Goal: Information Seeking & Learning: Understand process/instructions

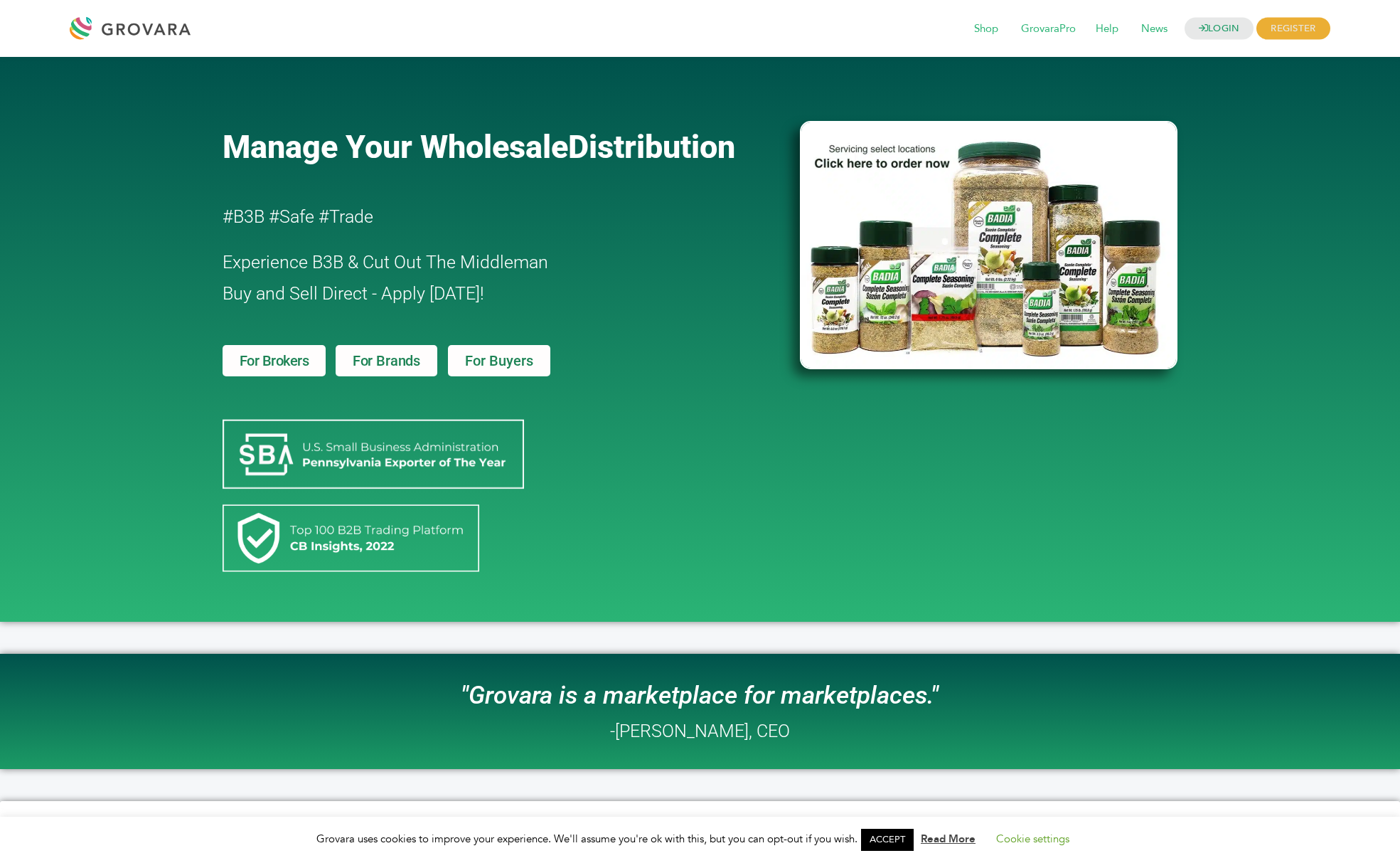
click at [102, 207] on div "Manage Your Wholesale Distribution #B3B #Safe #Trade Experience B3B & Cut Out T…" at bounding box center [700, 339] width 1400 height 564
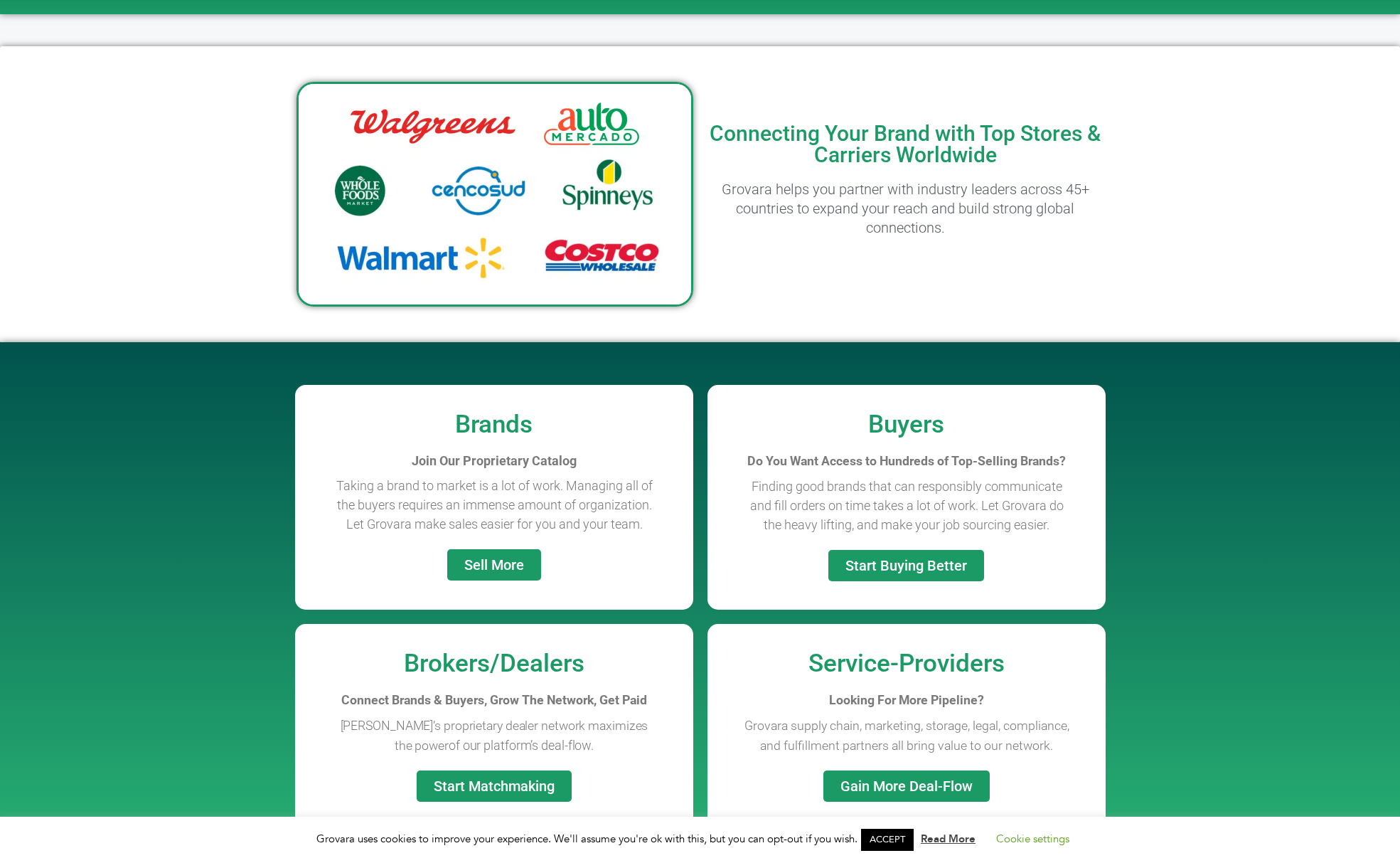
click at [764, 300] on div "Connecting Your Brand with Top Stores & Carriers Worldwide Grovara helps you pa…" at bounding box center [905, 194] width 411 height 281
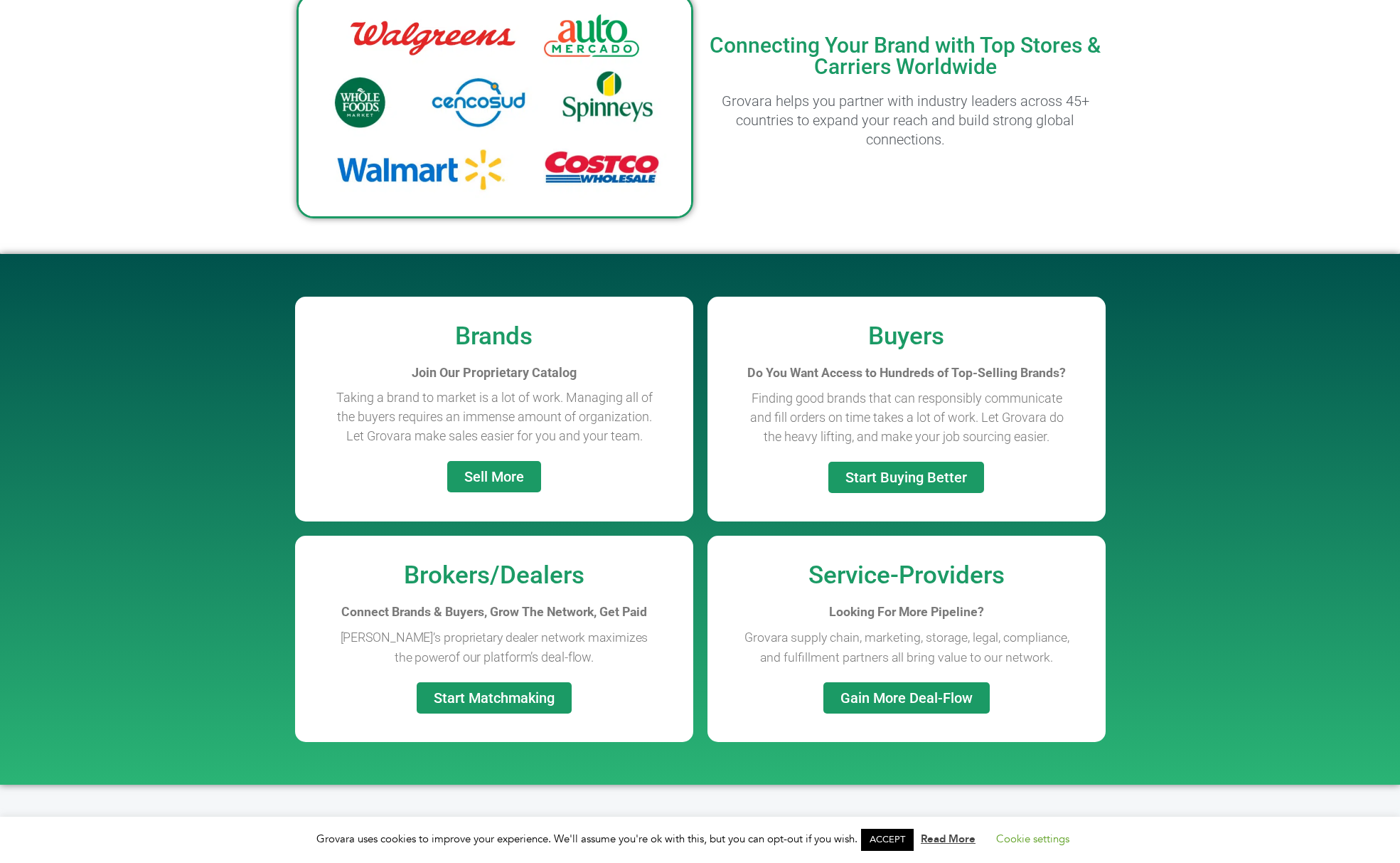
scroll to position [840, 0]
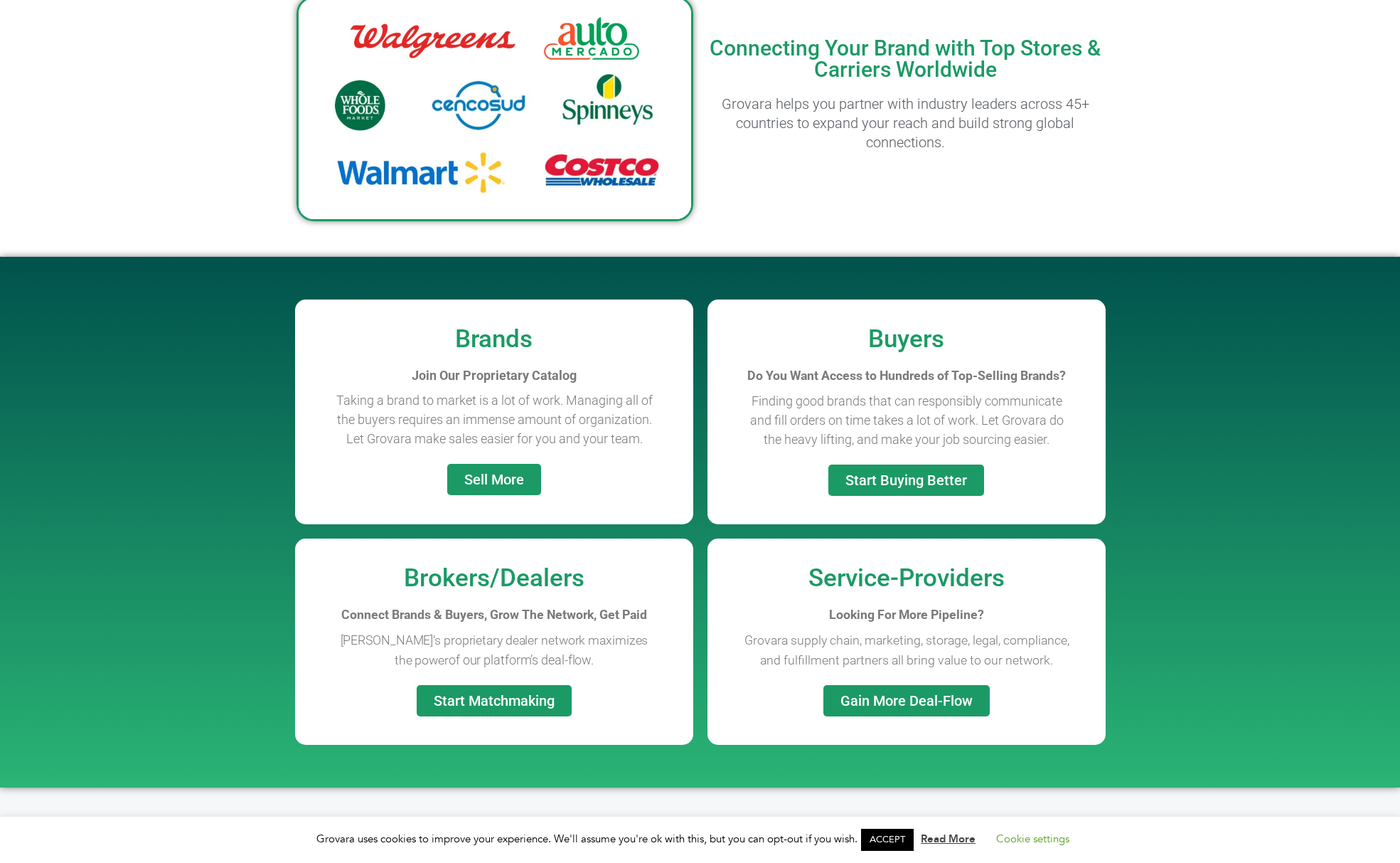
click at [897, 834] on link "ACCEPT" at bounding box center [887, 839] width 53 height 22
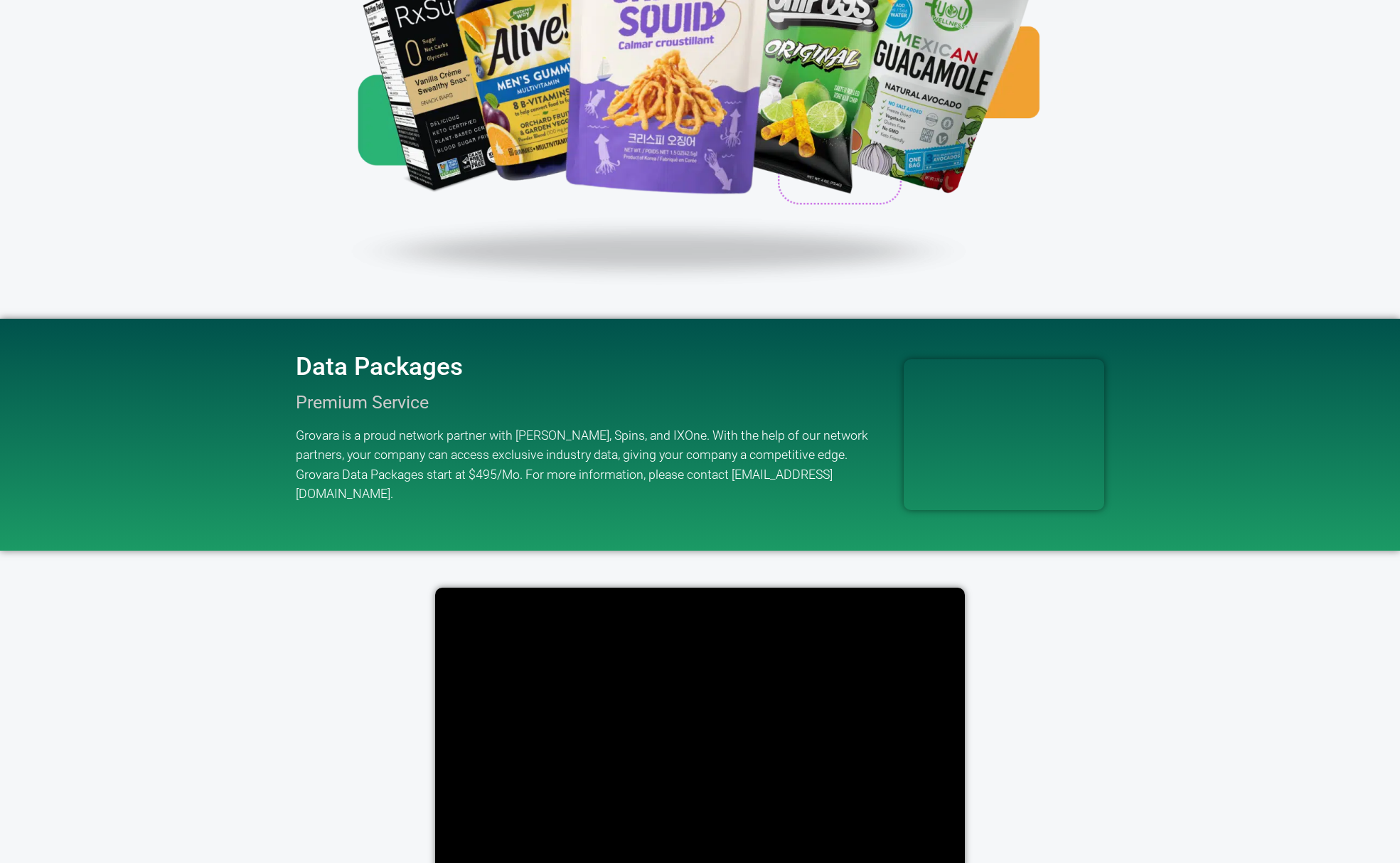
scroll to position [2611, 0]
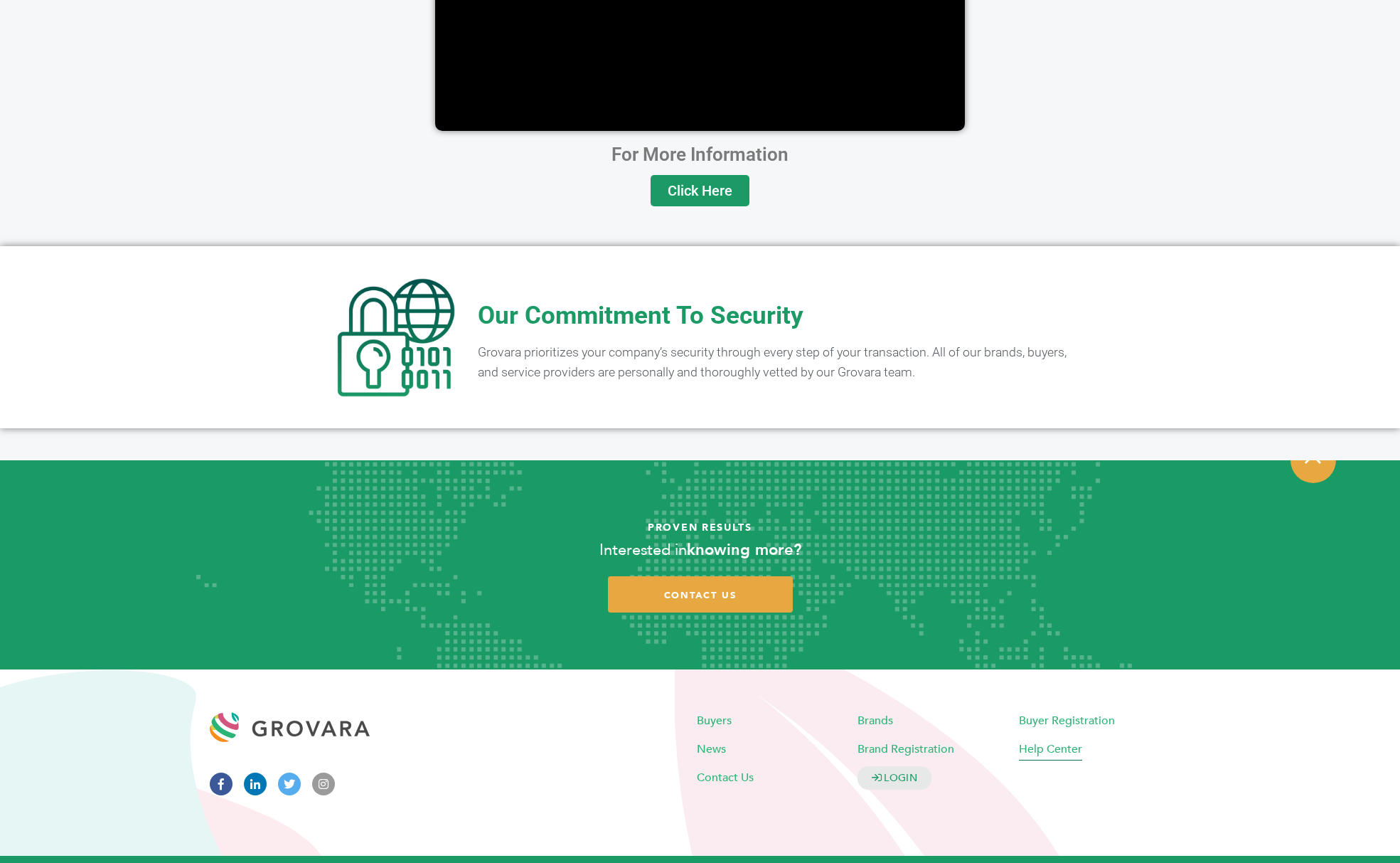
click at [1047, 741] on span "Help Center" at bounding box center [1050, 748] width 63 height 16
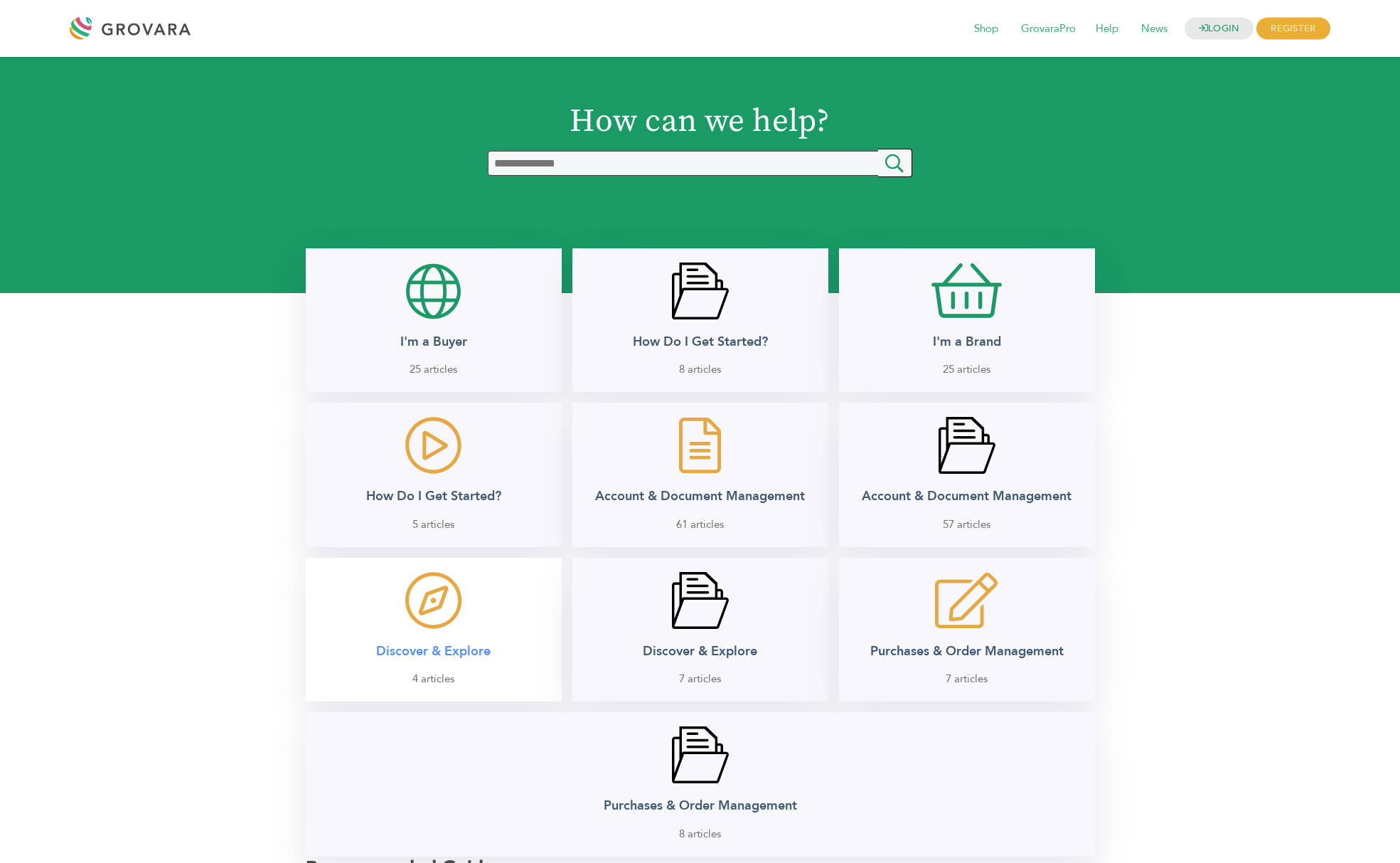
scroll to position [754, 0]
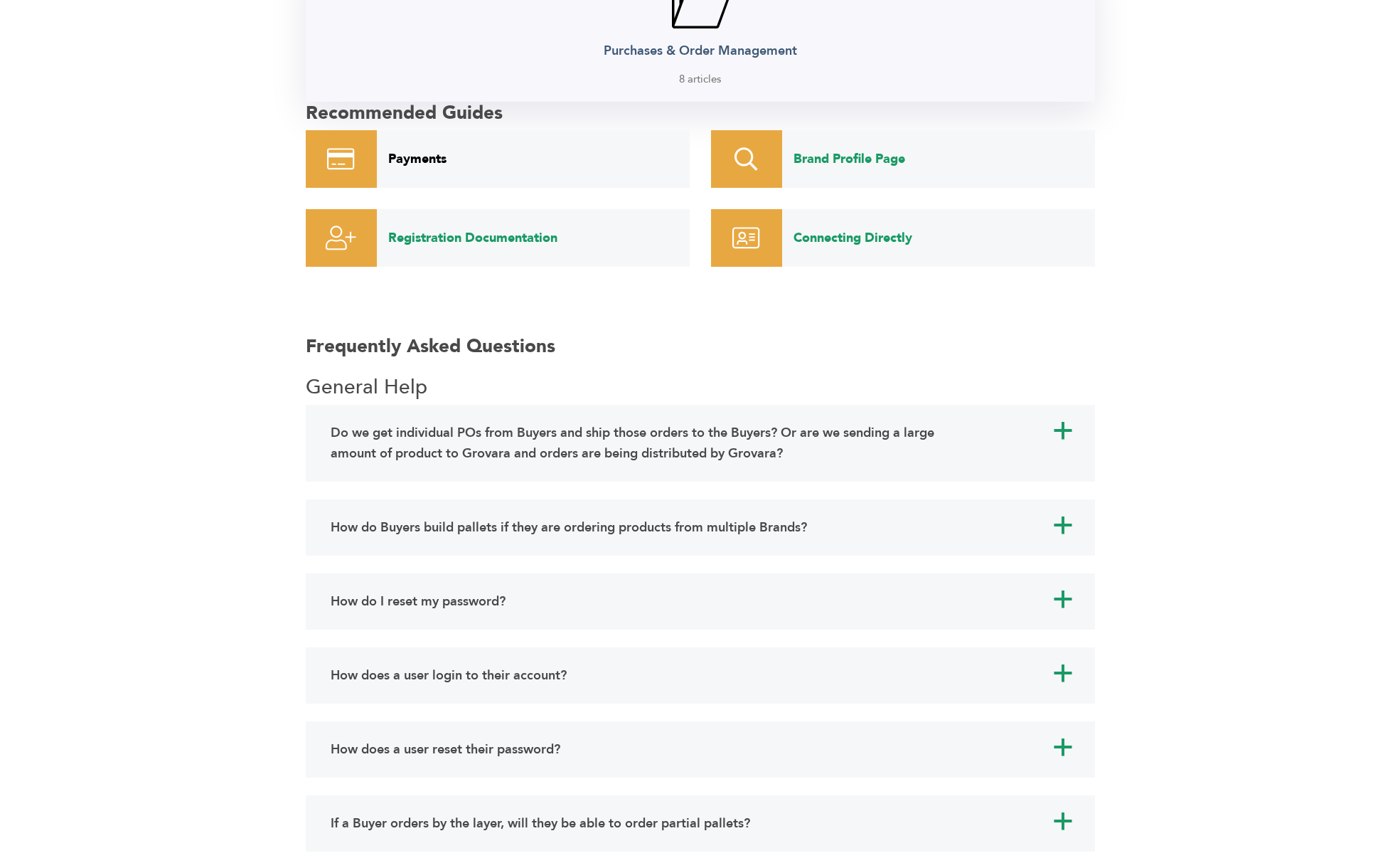
click at [412, 149] on link "Payments" at bounding box center [533, 159] width 312 height 57
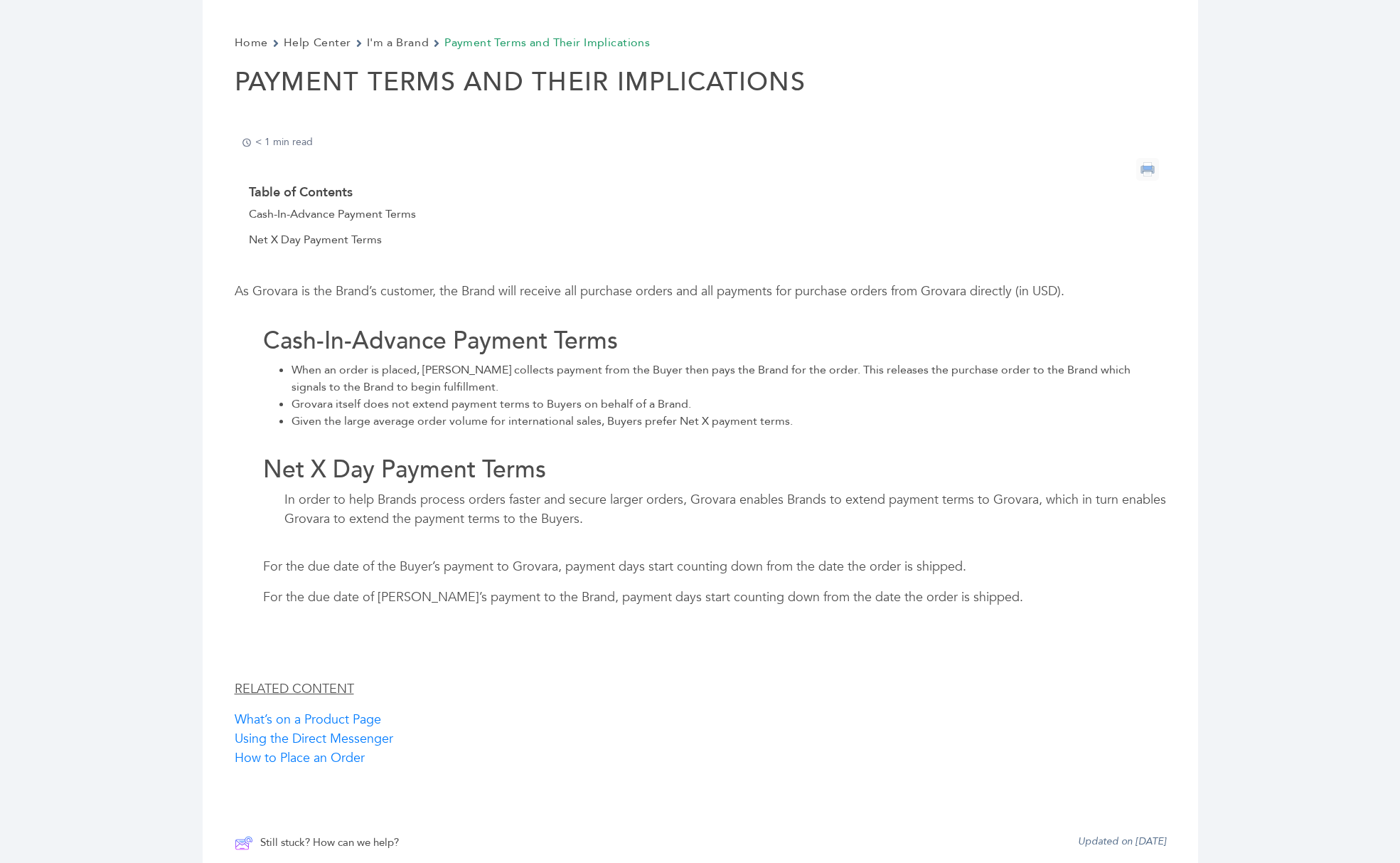
scroll to position [162, 0]
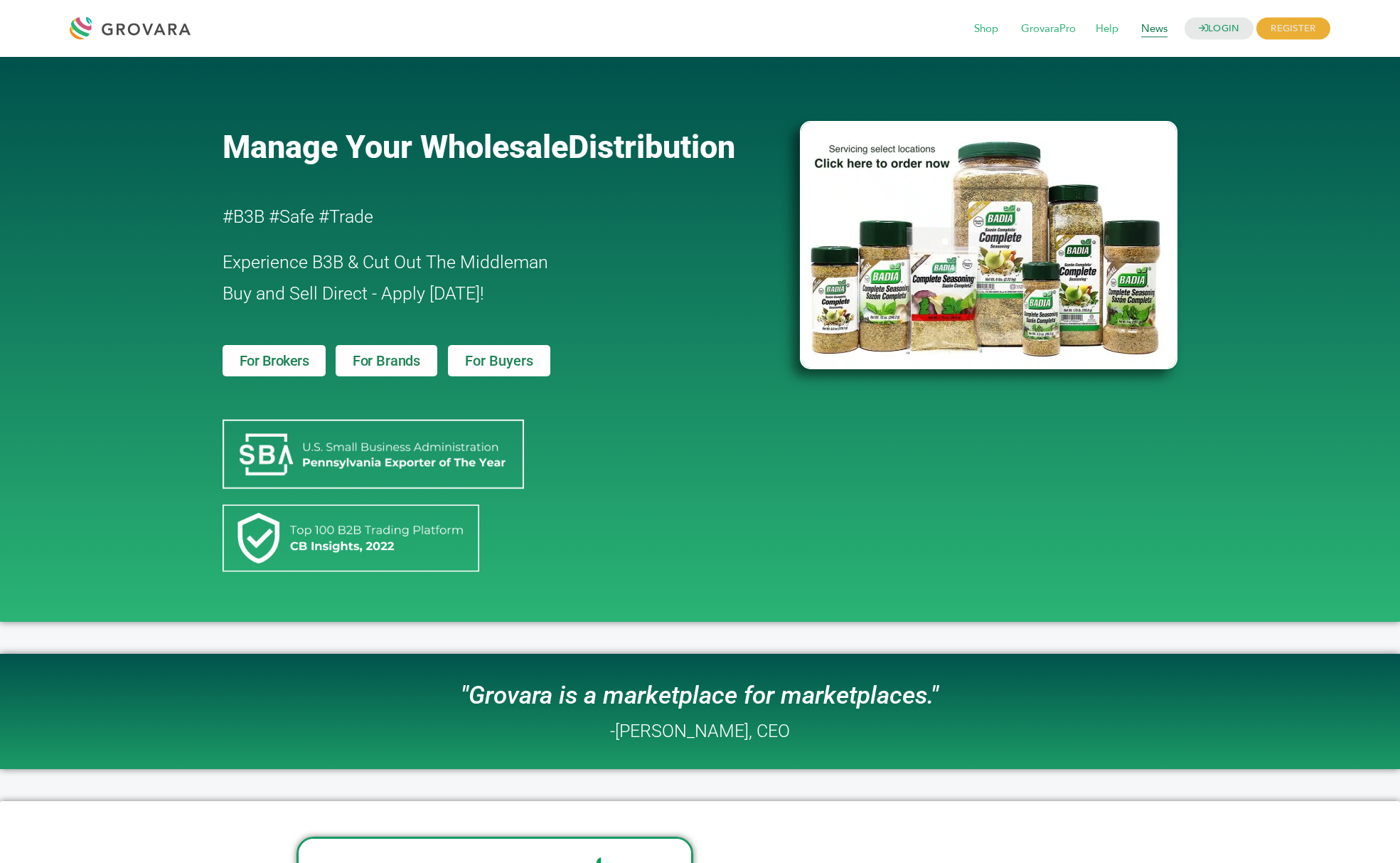
click at [1151, 33] on span "News" at bounding box center [1154, 29] width 46 height 27
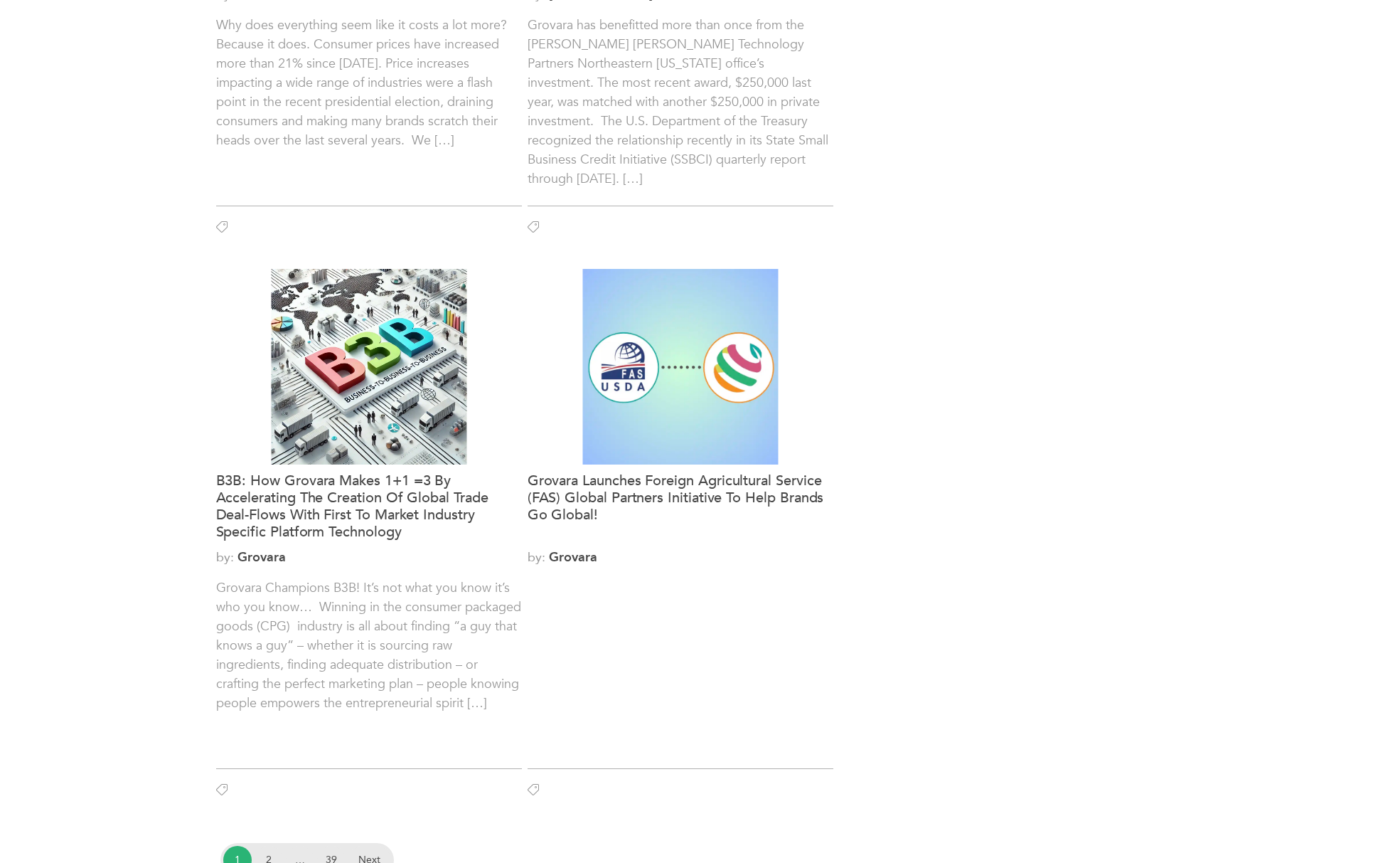
scroll to position [2018, 0]
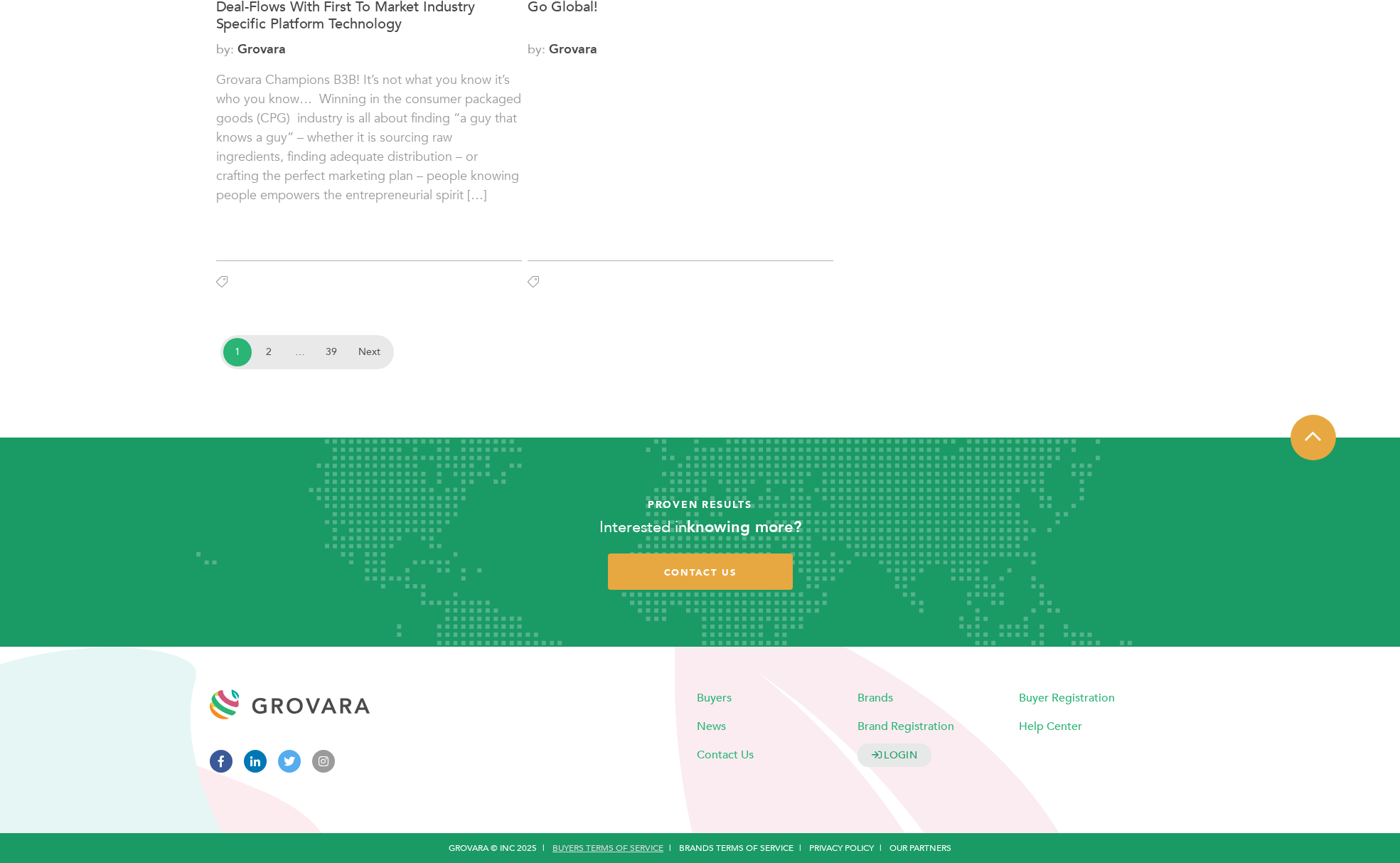
click at [584, 844] on link "Buyers Terms of Service" at bounding box center [608, 847] width 111 height 11
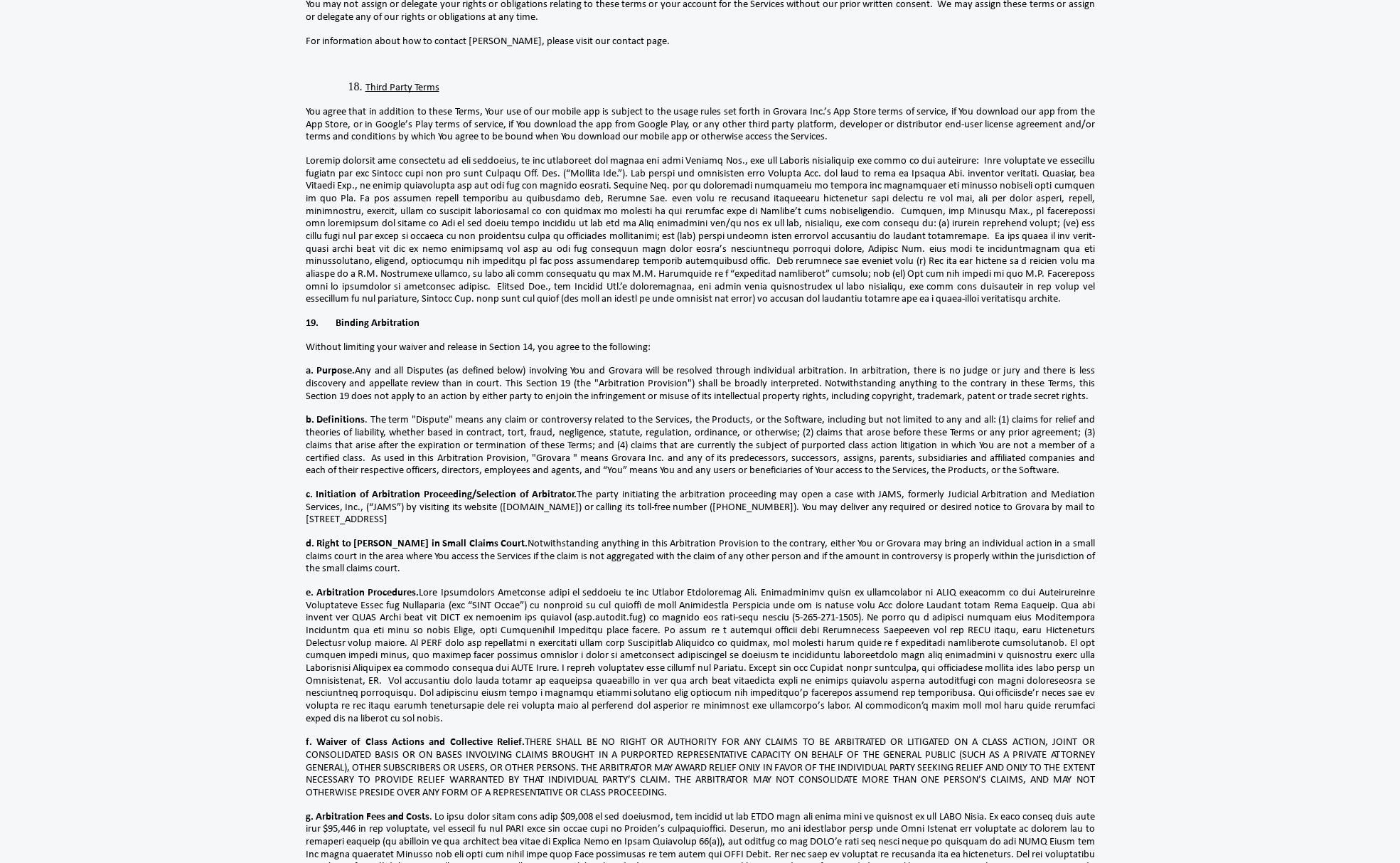
scroll to position [4322, 0]
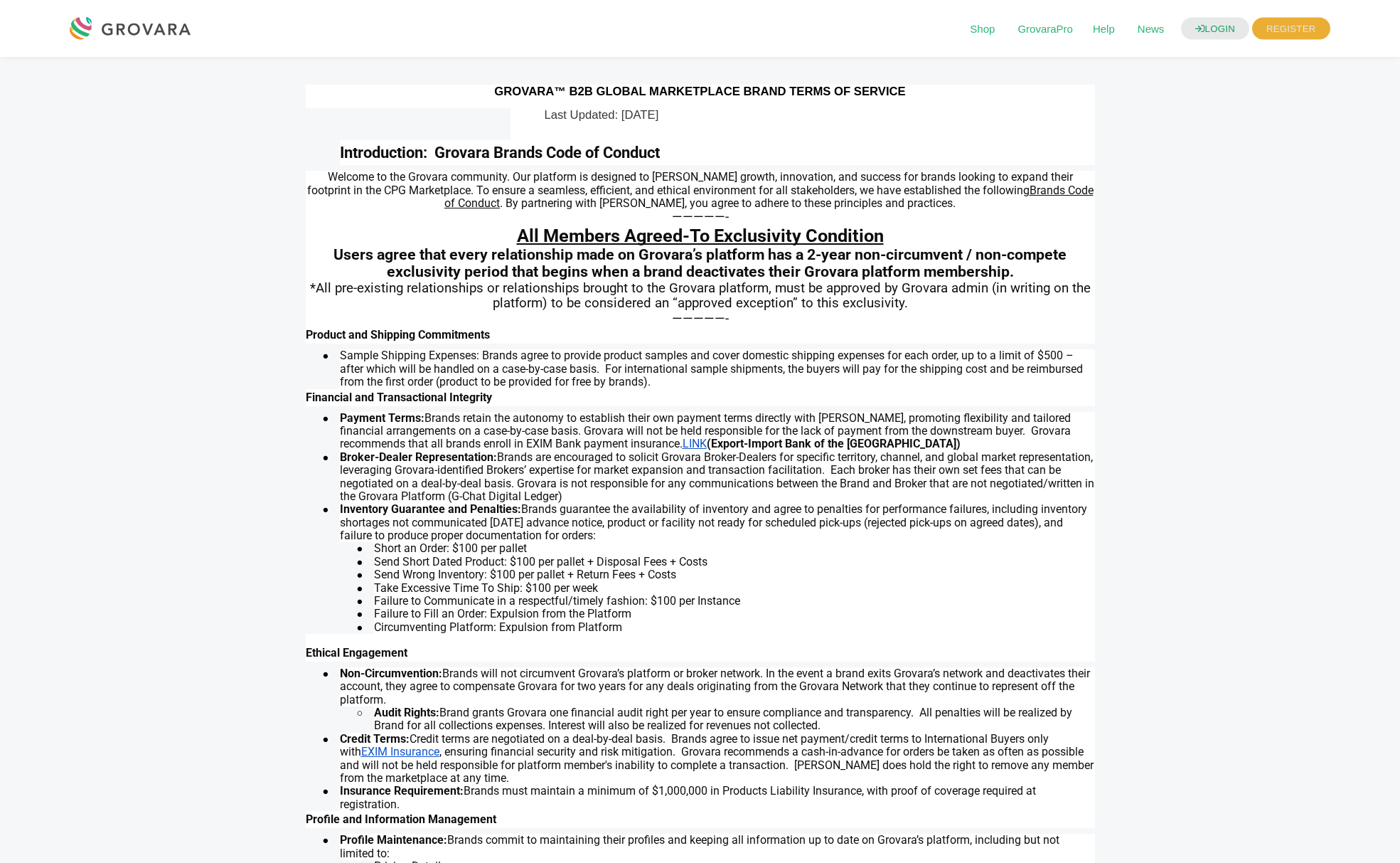
scroll to position [754, 0]
